Goal: Complete application form

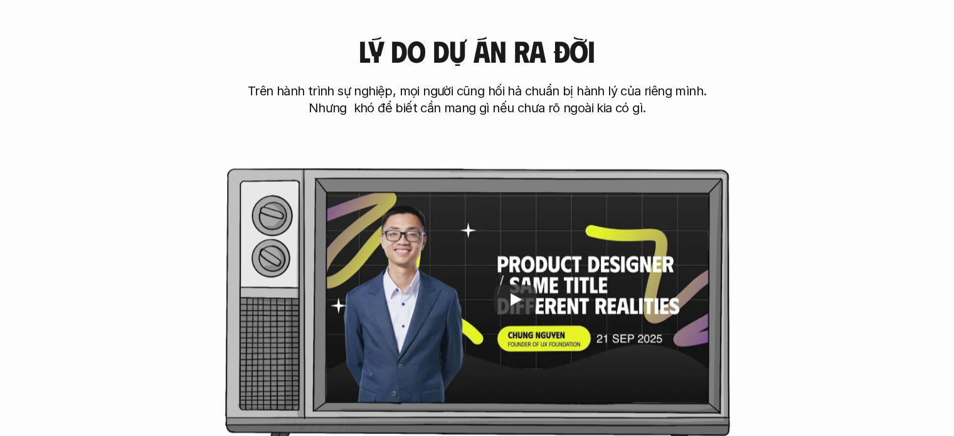
scroll to position [627, 0]
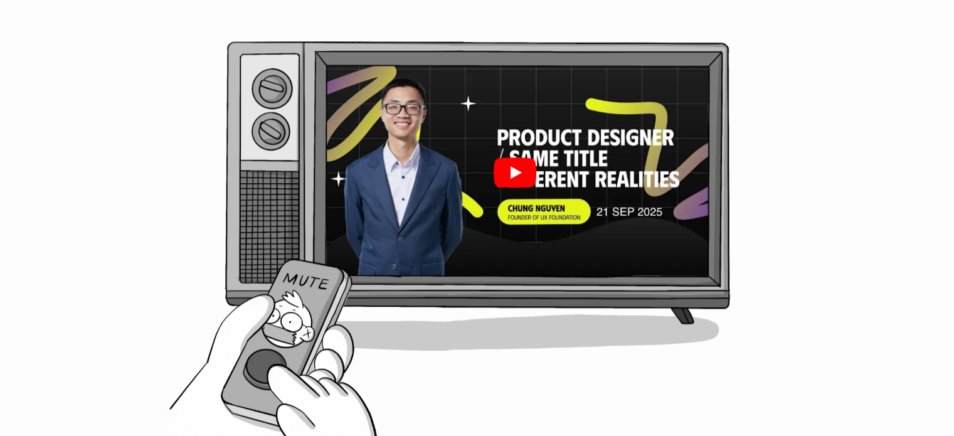
click at [514, 190] on div at bounding box center [514, 172] width 388 height 218
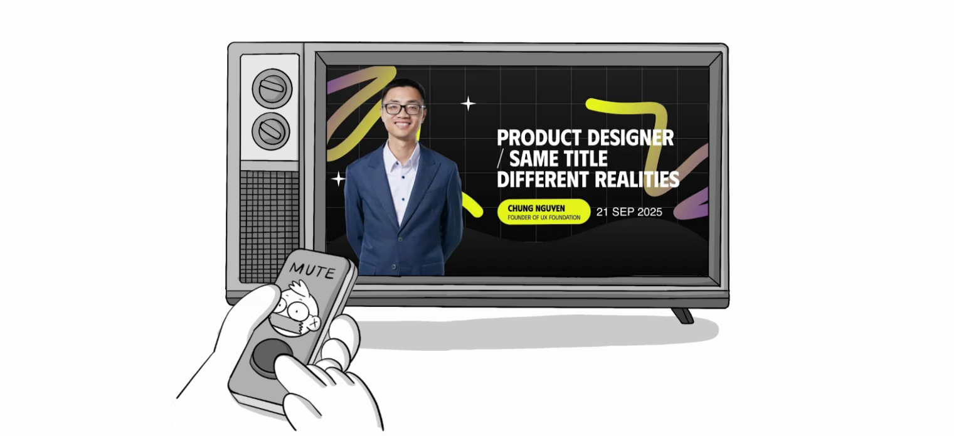
click at [299, 348] on div "[PERSON_NAME] do dự án ra đời Trên hành trình sự nghiệp, mọi người cũng hối hả …" at bounding box center [476, 146] width 853 height 601
click at [261, 357] on div "[PERSON_NAME] do dự án ra đời Trên hành trình sự nghiệp, mọi người cũng hối hả …" at bounding box center [476, 146] width 853 height 601
drag, startPoint x: 271, startPoint y: 354, endPoint x: 343, endPoint y: 319, distance: 79.9
click at [364, 317] on div "Lý do dự án ra đời Trên hành trình sự nghiệp, mọi người cũng hối hả chuẩn bị hà…" at bounding box center [476, 146] width 853 height 601
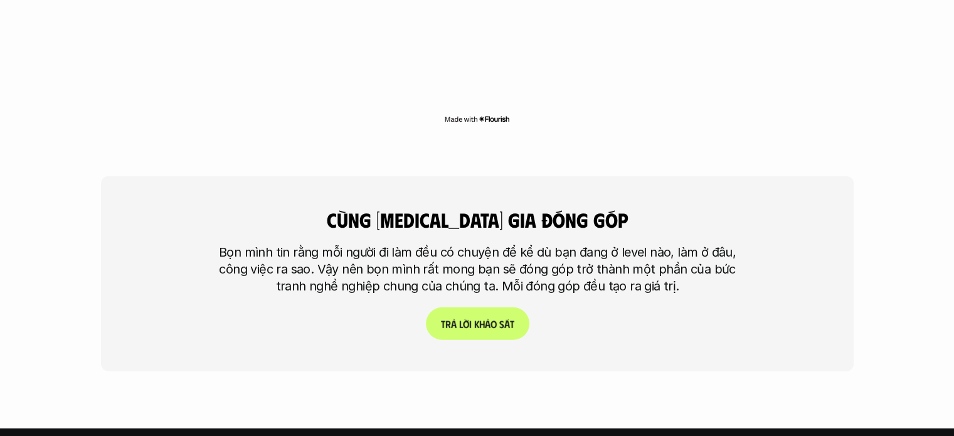
scroll to position [3950, 0]
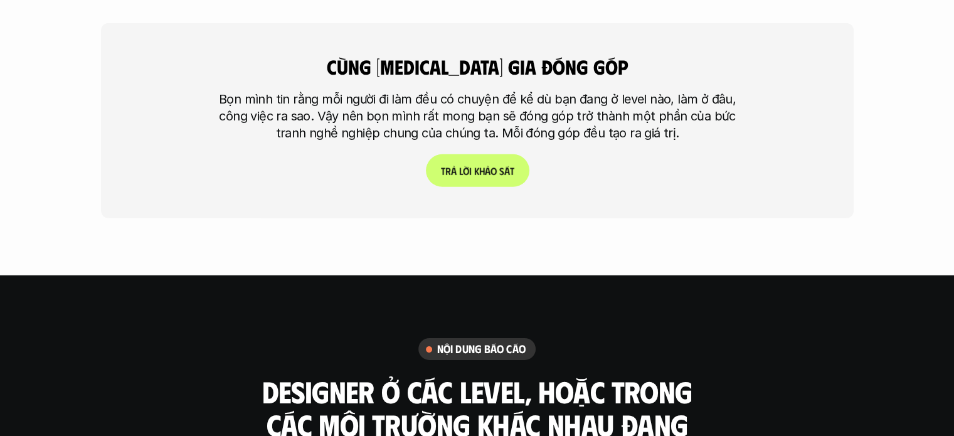
scroll to position [3664, 0]
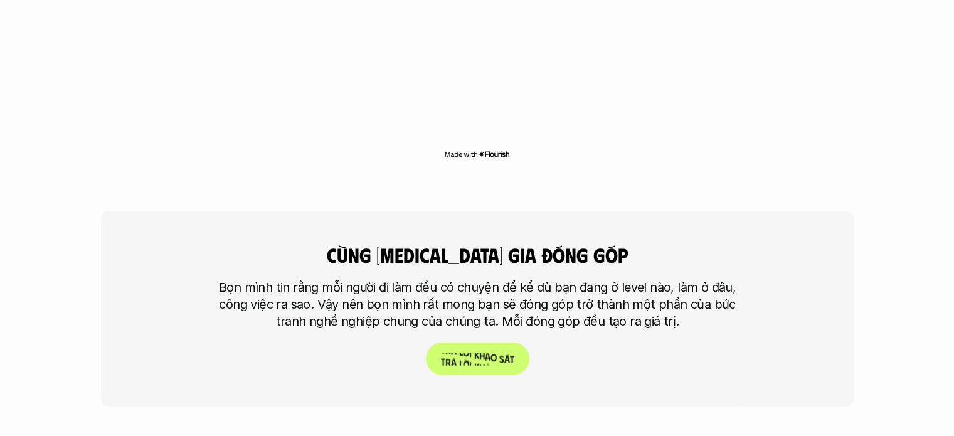
click at [477, 353] on p "T r ả l ờ i k h ả o s á t" at bounding box center [476, 359] width 73 height 12
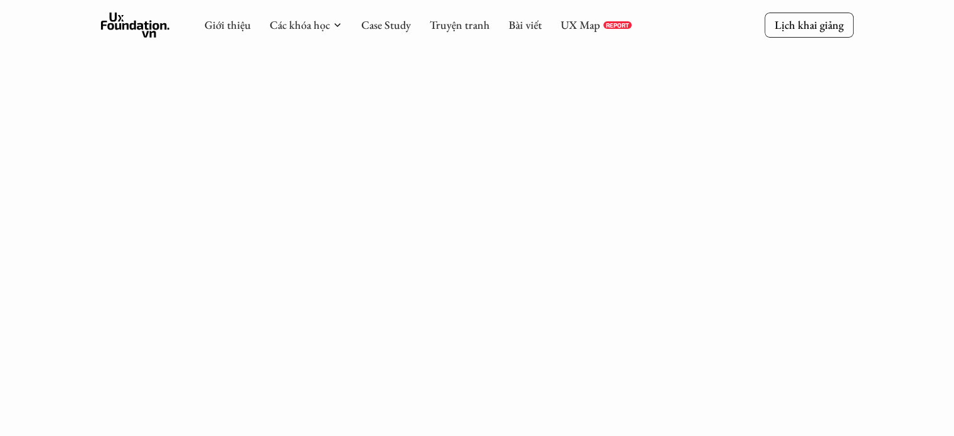
scroll to position [2608, 0]
